Goal: Check status: Check status

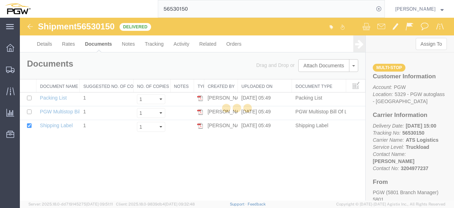
drag, startPoint x: 203, startPoint y: 8, endPoint x: 132, endPoint y: 8, distance: 70.6
click at [158, 8] on input "56530150" at bounding box center [266, 8] width 216 height 17
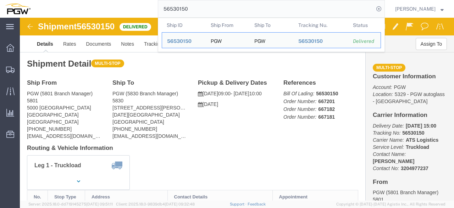
click h4 "Routing & Vehicle Information"
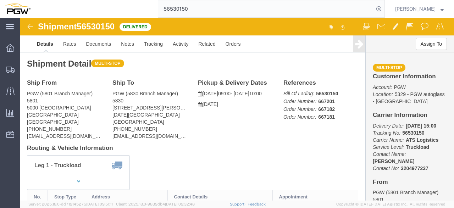
drag, startPoint x: 203, startPoint y: 6, endPoint x: 90, endPoint y: 9, distance: 113.6
click at [158, 10] on input "56530150" at bounding box center [266, 8] width 216 height 17
type input "668072"
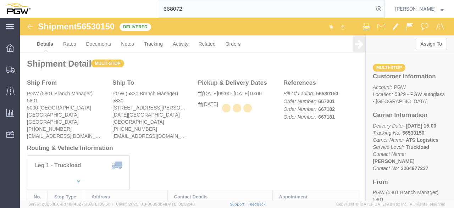
click at [158, 6] on input "668072" at bounding box center [266, 8] width 216 height 17
click at [194, 5] on input "668072" at bounding box center [266, 8] width 216 height 17
click at [185, 10] on input "668072" at bounding box center [266, 8] width 216 height 17
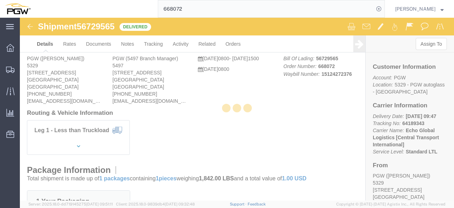
drag, startPoint x: 163, startPoint y: 45, endPoint x: 202, endPoint y: 7, distance: 55.0
click div
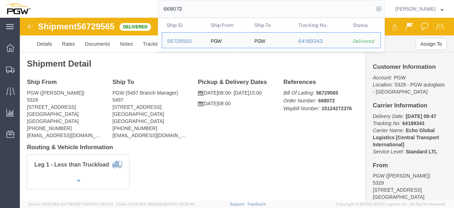
click div
click at [196, 7] on input "668072" at bounding box center [266, 8] width 216 height 17
click at [158, 9] on input "668072" at bounding box center [266, 8] width 216 height 17
click div
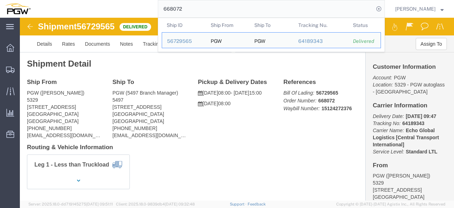
click div
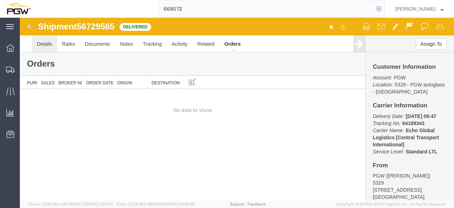
click at [46, 44] on link "Details" at bounding box center [44, 43] width 25 height 17
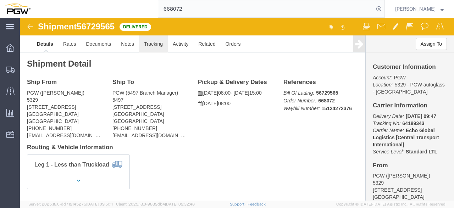
click link "Tracking"
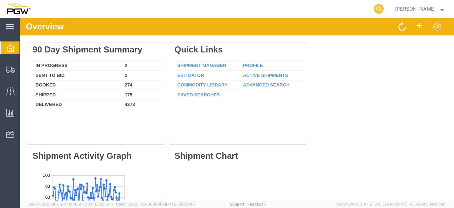
click at [383, 9] on icon at bounding box center [379, 9] width 10 height 10
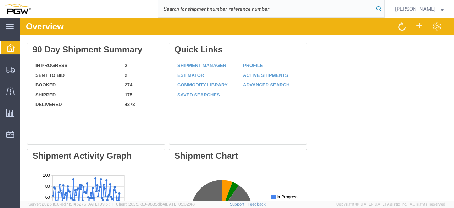
drag, startPoint x: 384, startPoint y: 9, endPoint x: 239, endPoint y: 4, distance: 144.5
click at [384, 9] on icon at bounding box center [379, 9] width 10 height 10
click at [221, 10] on input "search" at bounding box center [266, 8] width 216 height 17
click at [158, 8] on input "667796" at bounding box center [266, 8] width 216 height 17
type input "667796"
